Goal: Information Seeking & Learning: Find specific fact

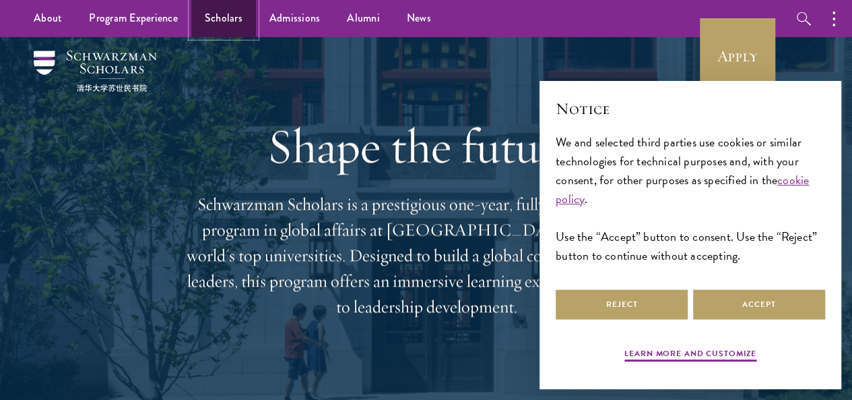
click at [243, 20] on link "Scholars" at bounding box center [223, 18] width 65 height 37
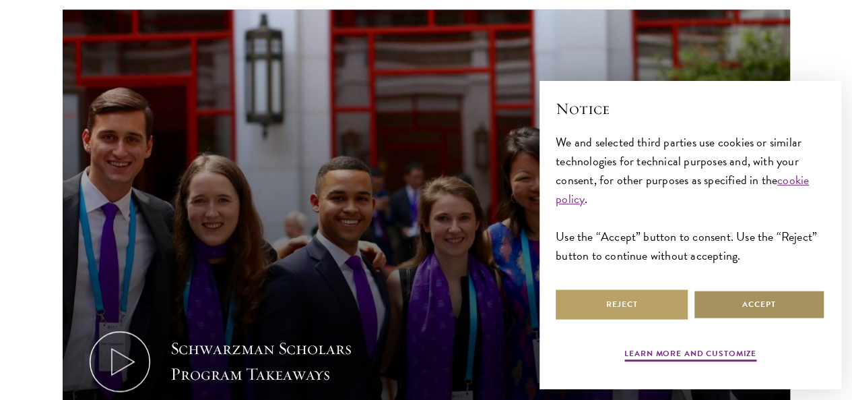
click at [756, 296] on button "Accept" at bounding box center [759, 304] width 132 height 30
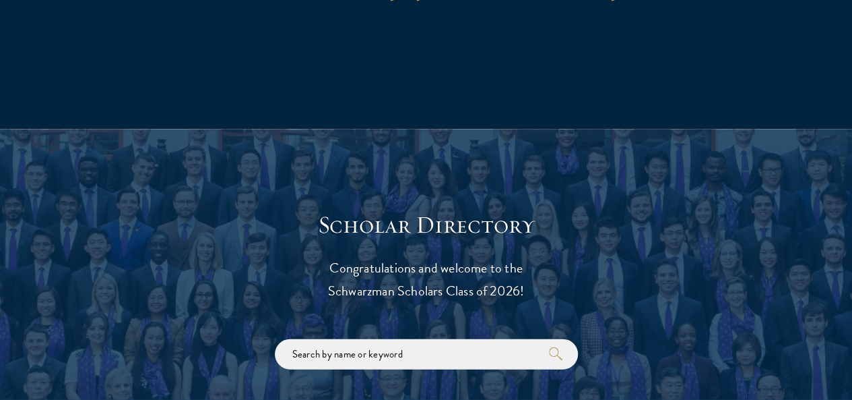
scroll to position [1347, 0]
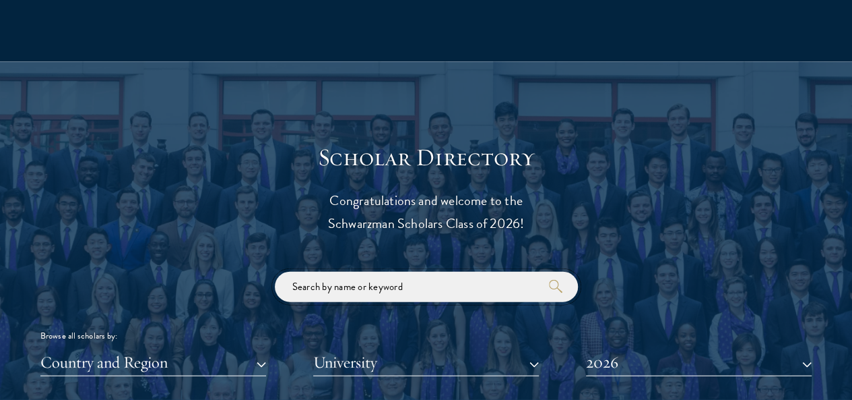
click at [368, 272] on input "search" at bounding box center [426, 287] width 303 height 30
type input "v"
click at [404, 272] on input "search" at bounding box center [426, 287] width 303 height 30
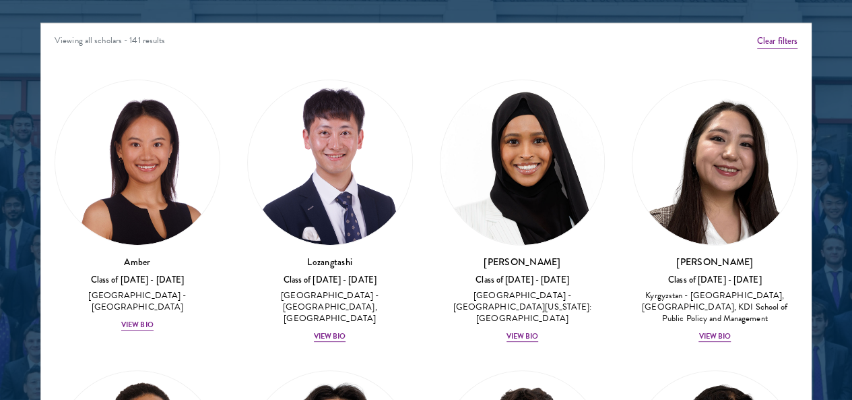
scroll to position [1465, 0]
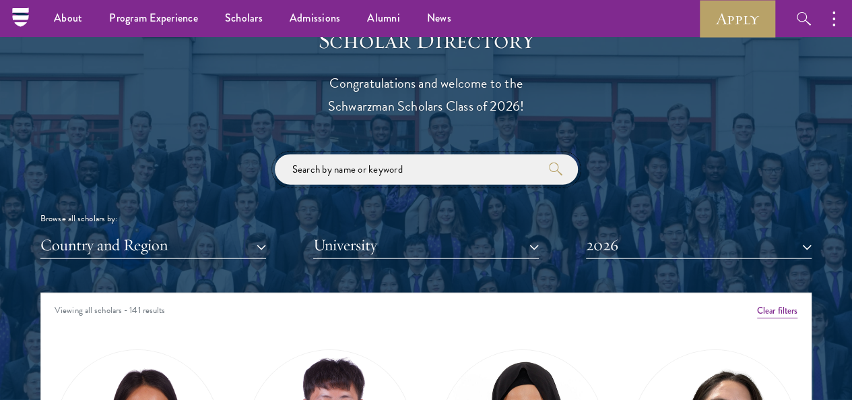
click at [432, 154] on input "search" at bounding box center [426, 169] width 303 height 30
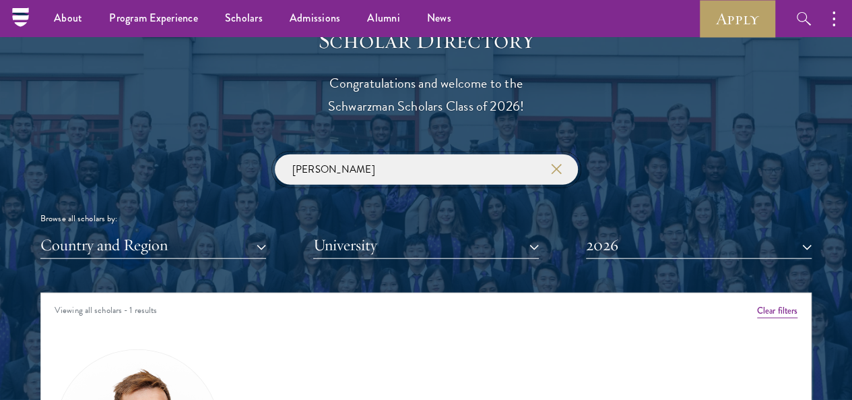
type input "[PERSON_NAME]"
click at [744, 231] on button "2026" at bounding box center [699, 245] width 226 height 28
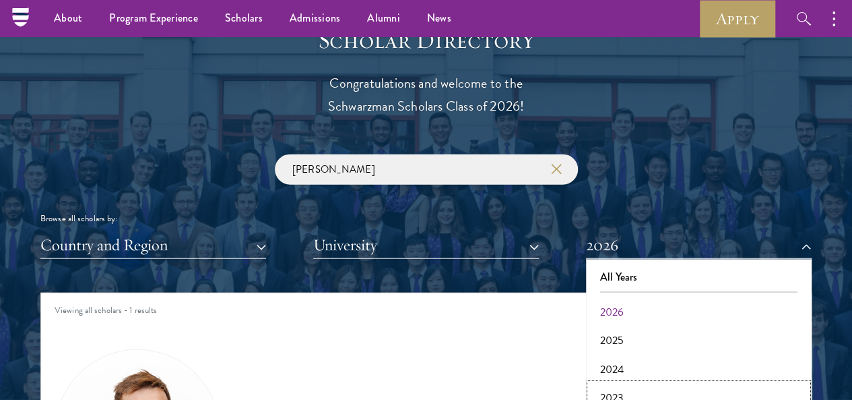
click at [605, 383] on button "2023" at bounding box center [699, 397] width 218 height 28
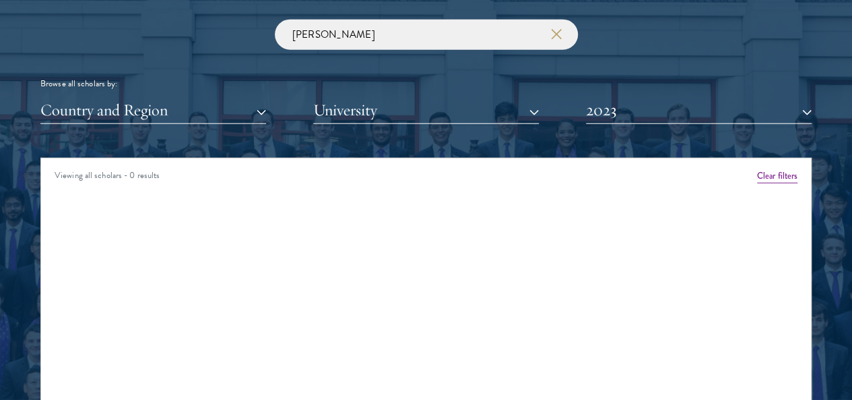
scroll to position [1465, 0]
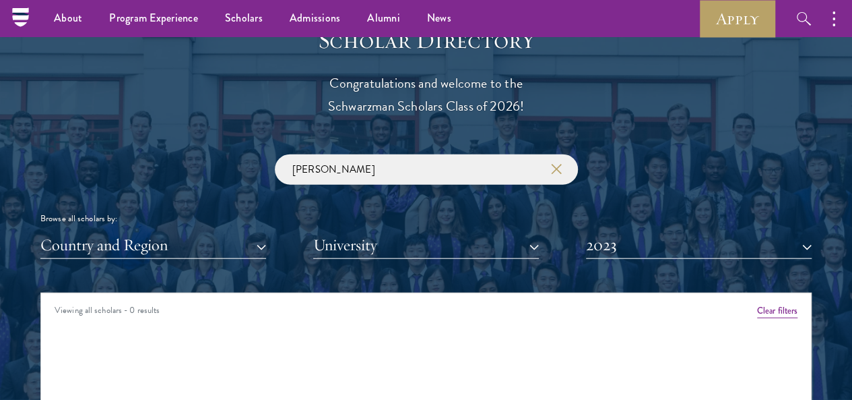
click at [666, 234] on div "Scholar Directory Congratulations and welcome to the Schwarzman Scholars Class …" at bounding box center [425, 361] width 771 height 671
click at [668, 231] on button "2023" at bounding box center [699, 245] width 226 height 28
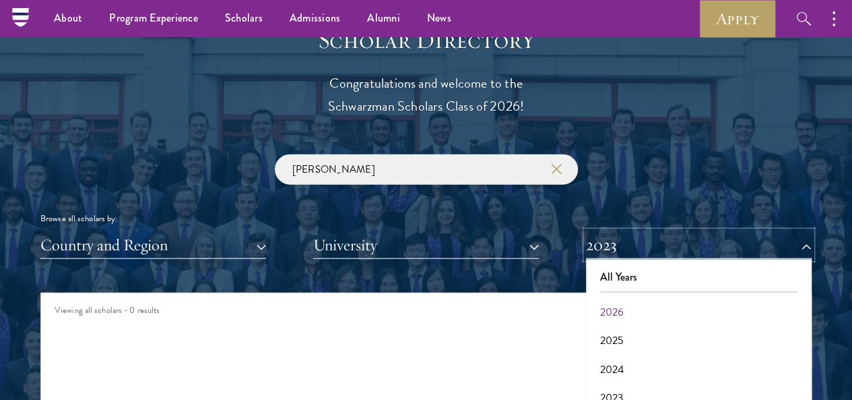
scroll to position [1599, 0]
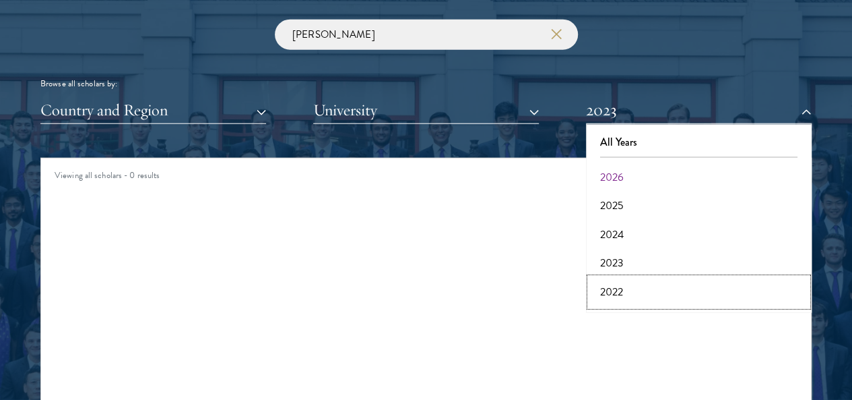
click at [616, 278] on button "2022" at bounding box center [699, 292] width 218 height 28
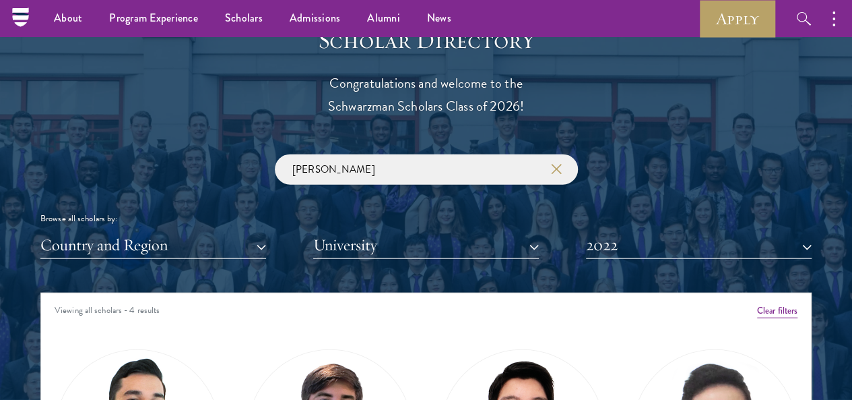
scroll to position [1330, 0]
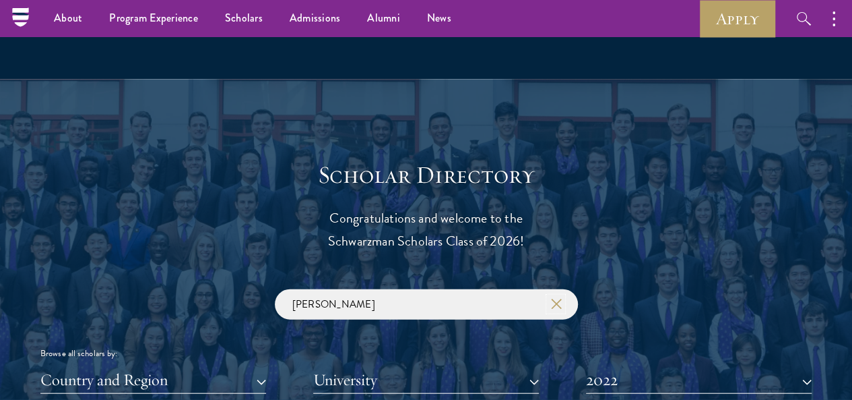
click at [556, 298] on icon "button" at bounding box center [556, 303] width 11 height 11
click at [402, 293] on input "search" at bounding box center [426, 304] width 303 height 30
paste input "• [PERSON_NAME]"
drag, startPoint x: 307, startPoint y: 279, endPoint x: 280, endPoint y: 279, distance: 26.9
click at [280, 289] on input "• [PERSON_NAME]" at bounding box center [426, 304] width 303 height 30
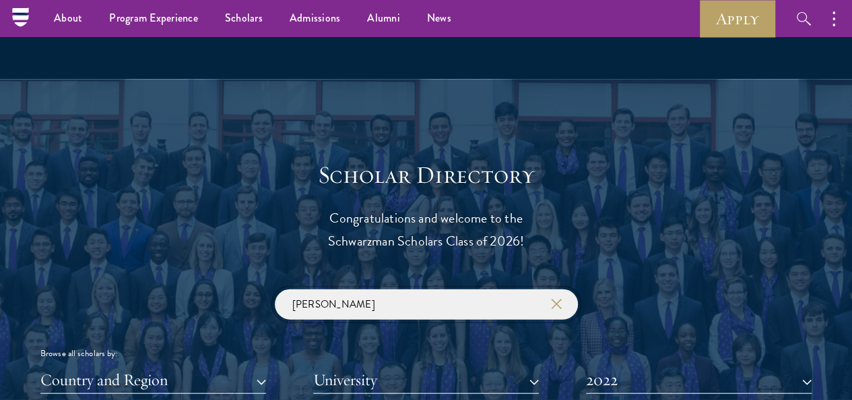
type input "[PERSON_NAME]"
click at [717, 366] on button "2022" at bounding box center [699, 380] width 226 height 28
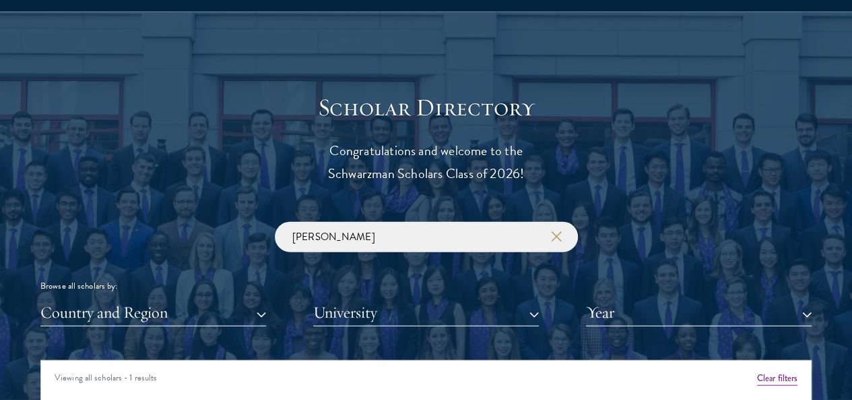
scroll to position [1599, 0]
